Goal: Navigation & Orientation: Find specific page/section

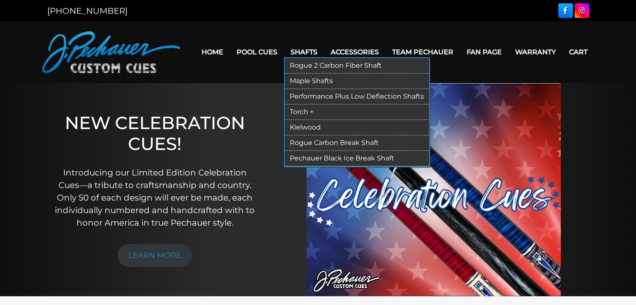
click at [309, 97] on link "Performance Plus Low Deflection Shafts" at bounding box center [357, 96] width 144 height 15
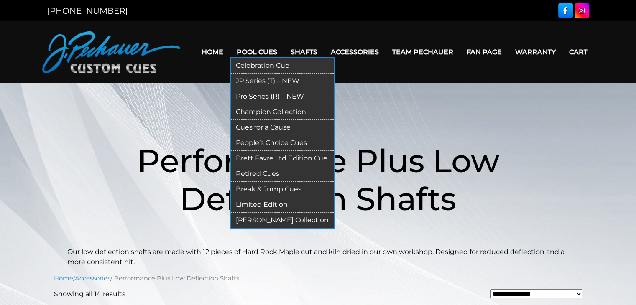
click at [257, 65] on link "Celebration Cue" at bounding box center [282, 65] width 103 height 15
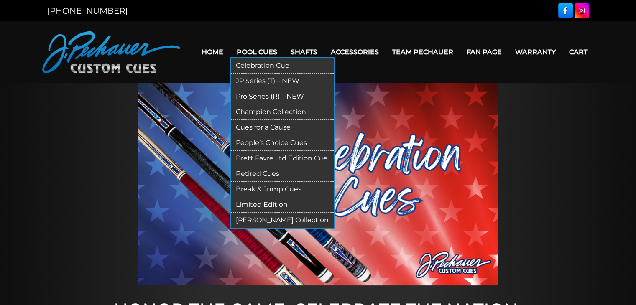
click at [257, 204] on link "Limited Edition" at bounding box center [282, 204] width 103 height 15
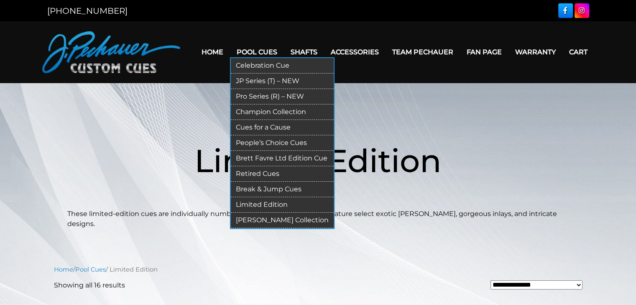
click at [263, 173] on link "Retired Cues" at bounding box center [282, 173] width 103 height 15
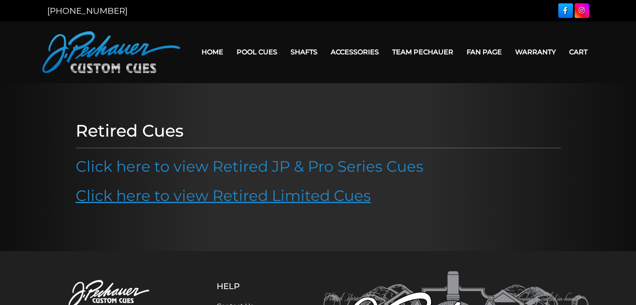
click at [249, 198] on link "Click here to view Retired Limited Cues" at bounding box center [223, 195] width 295 height 18
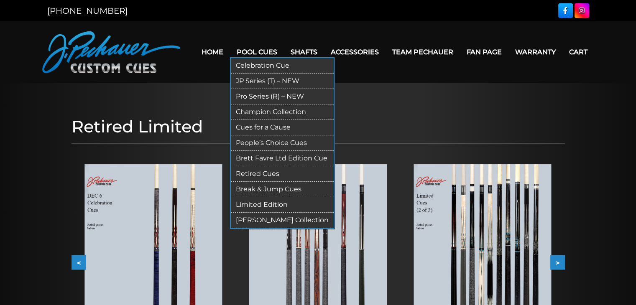
click at [277, 204] on link "Limited Edition" at bounding box center [282, 204] width 103 height 15
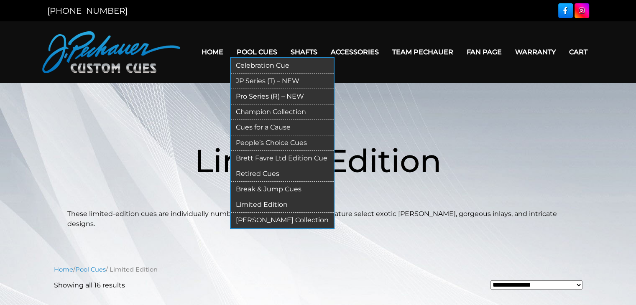
click at [269, 55] on link "Pool Cues" at bounding box center [257, 51] width 54 height 21
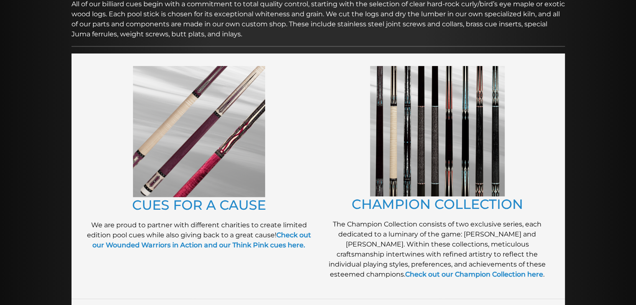
scroll to position [169, 0]
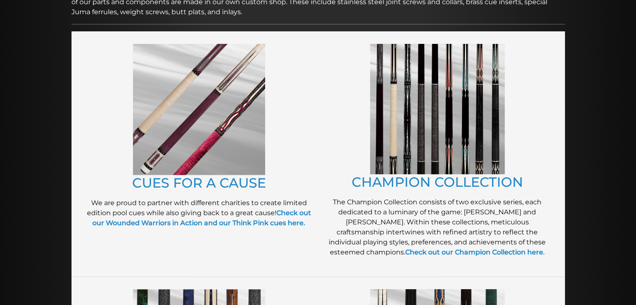
click at [197, 128] on img at bounding box center [199, 109] width 132 height 131
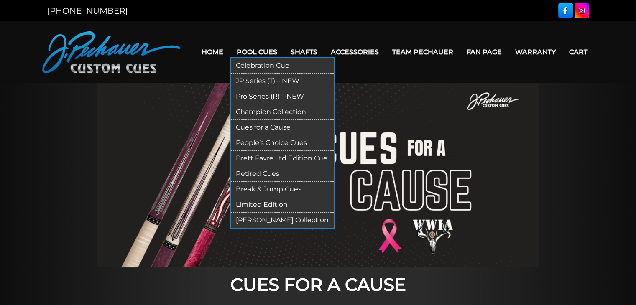
click at [258, 219] on link "[PERSON_NAME] Collection" at bounding box center [282, 220] width 103 height 15
click at [242, 221] on link "[PERSON_NAME] Collection" at bounding box center [282, 220] width 103 height 15
click at [257, 114] on link "Champion Collection" at bounding box center [282, 111] width 103 height 15
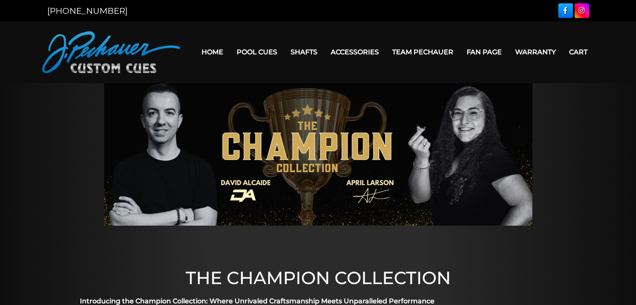
click at [437, 53] on link "Team Pechauer" at bounding box center [422, 51] width 74 height 21
